Goal: Check status: Check status

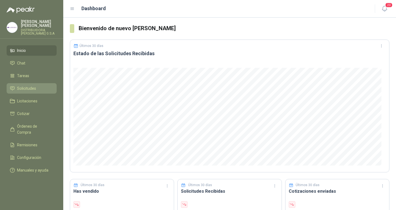
click at [35, 86] on span "Solicitudes" at bounding box center [26, 89] width 19 height 6
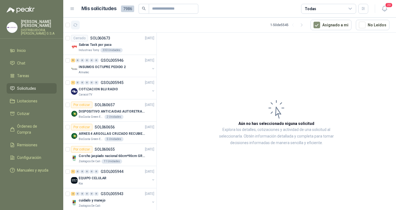
click at [75, 28] on button "button" at bounding box center [75, 25] width 9 height 9
drag, startPoint x: 46, startPoint y: 125, endPoint x: 49, endPoint y: 126, distance: 3.9
click at [46, 125] on span "Órdenes de Compra" at bounding box center [34, 129] width 34 height 12
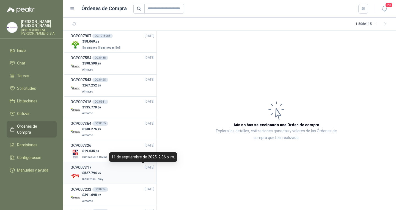
click at [145, 167] on span "[DATE]" at bounding box center [150, 167] width 10 height 5
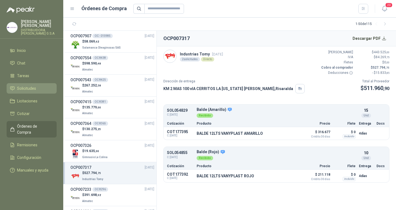
click at [34, 88] on link "Solicitudes" at bounding box center [32, 88] width 50 height 10
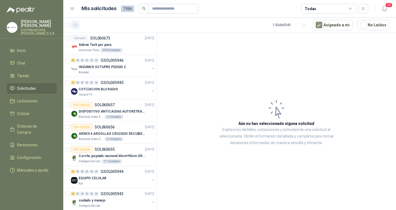
click at [76, 24] on icon "button" at bounding box center [75, 25] width 5 height 5
click at [77, 23] on icon "button" at bounding box center [75, 25] width 5 height 5
click at [78, 22] on button "button" at bounding box center [75, 25] width 9 height 9
click at [122, 61] on p "GSOL005946" at bounding box center [112, 61] width 23 height 4
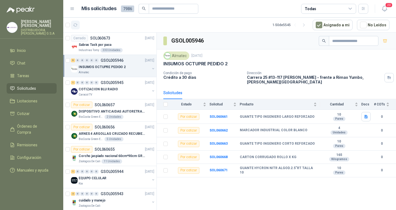
click at [72, 25] on button "button" at bounding box center [75, 25] width 9 height 9
click at [75, 21] on button "button" at bounding box center [75, 25] width 9 height 9
drag, startPoint x: 79, startPoint y: 27, endPoint x: 70, endPoint y: 12, distance: 17.5
click at [79, 27] on button "button" at bounding box center [75, 25] width 9 height 9
